Goal: Transaction & Acquisition: Purchase product/service

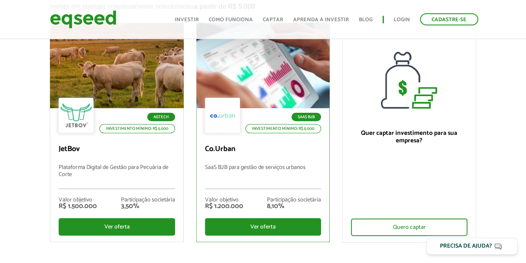
scroll to position [83, 0]
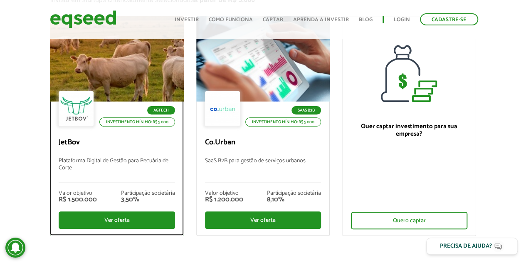
click at [103, 136] on div "Agtech Investimento mínimo: R$ 5.000 JetBov Plataforma Digital de Gestão para P…" at bounding box center [116, 167] width 133 height 133
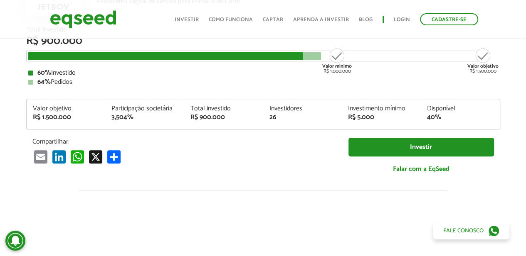
scroll to position [83, 0]
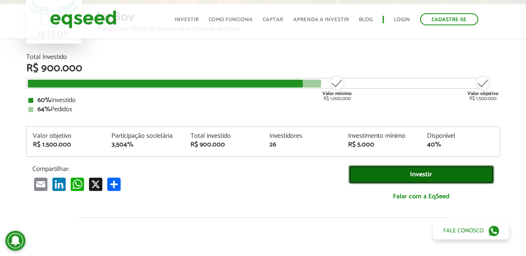
click at [407, 167] on link "Investir" at bounding box center [420, 174] width 145 height 19
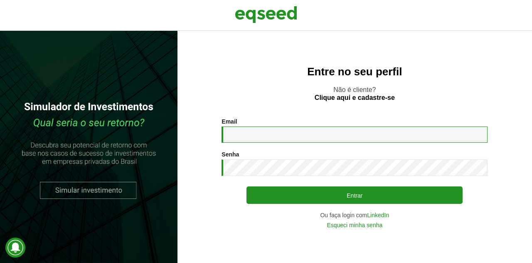
click at [243, 129] on input "Email *" at bounding box center [355, 134] width 266 height 16
type input "**********"
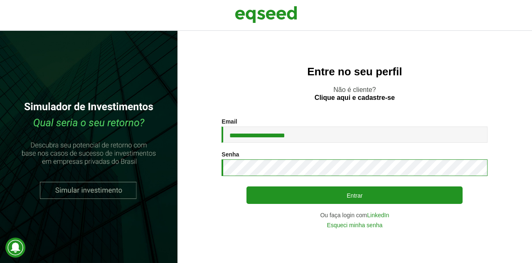
click at [247, 186] on button "Entrar" at bounding box center [355, 194] width 216 height 17
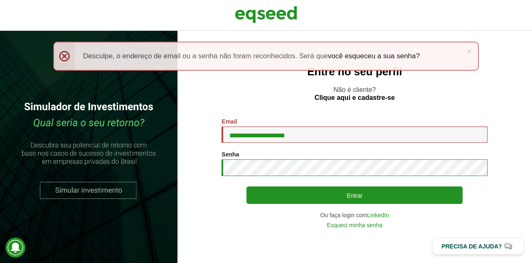
click at [247, 186] on button "Entrar" at bounding box center [355, 194] width 216 height 17
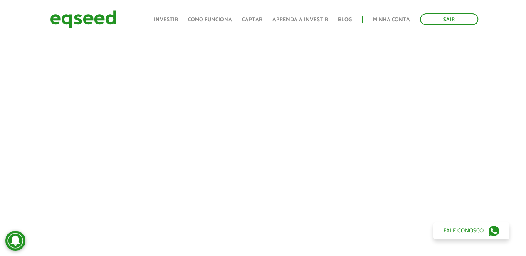
scroll to position [126, 0]
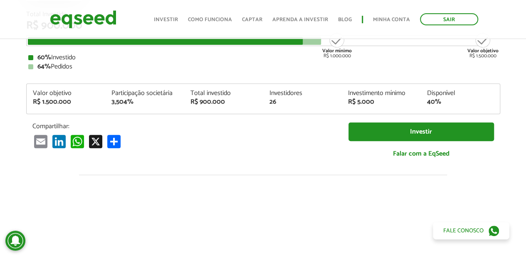
click at [289, 128] on p "Compartilhar:" at bounding box center [183, 127] width 303 height 8
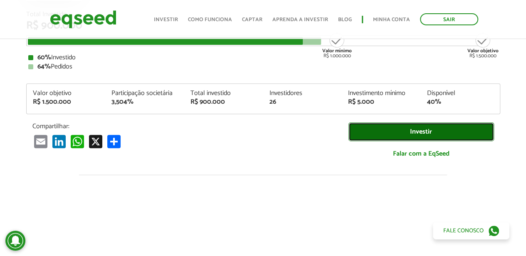
click at [428, 125] on link "Investir" at bounding box center [420, 132] width 145 height 19
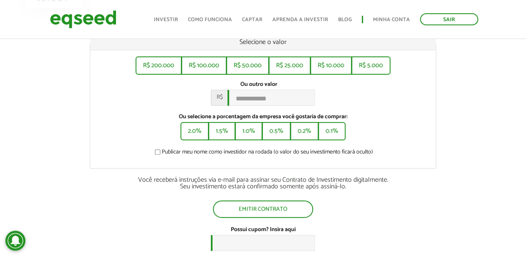
scroll to position [83, 0]
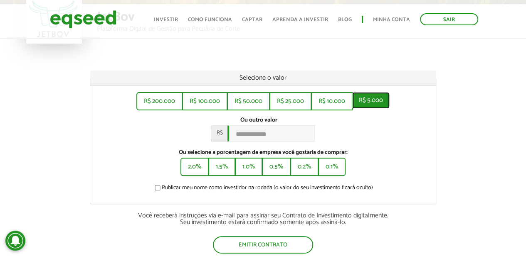
click at [367, 105] on button "R$ 5.000" at bounding box center [370, 100] width 37 height 17
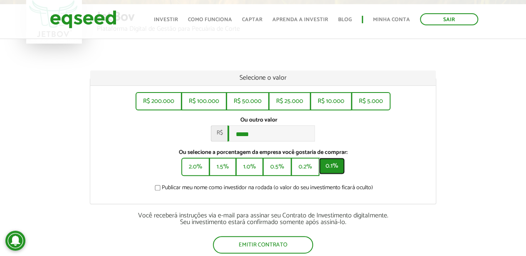
click at [330, 167] on button "0.1%" at bounding box center [332, 166] width 26 height 17
click at [186, 165] on button "2.0%" at bounding box center [194, 166] width 27 height 17
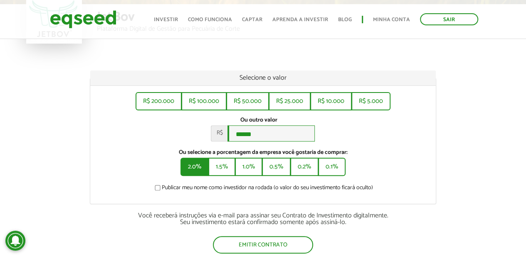
type input "*******"
